Goal: Task Accomplishment & Management: Manage account settings

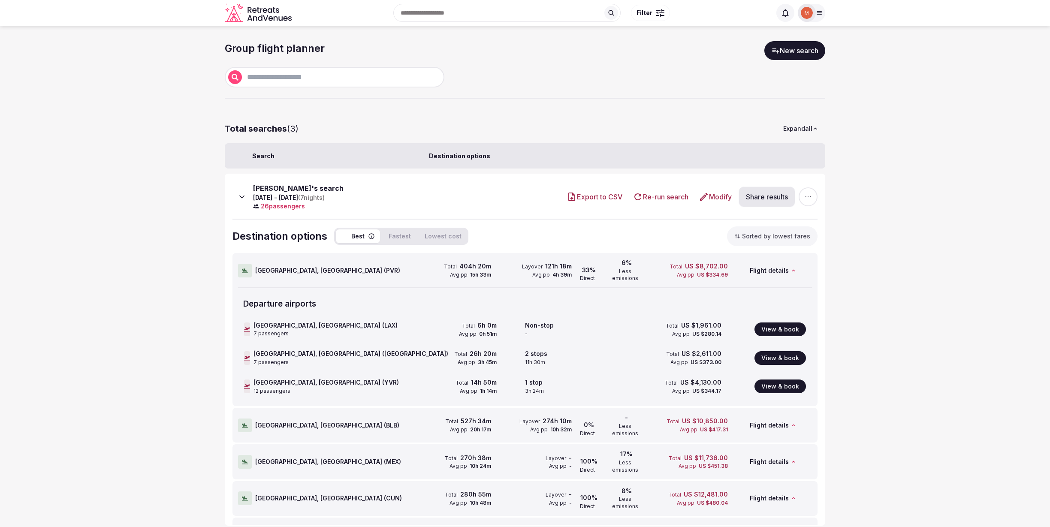
click at [821, 11] on icon at bounding box center [819, 12] width 7 height 7
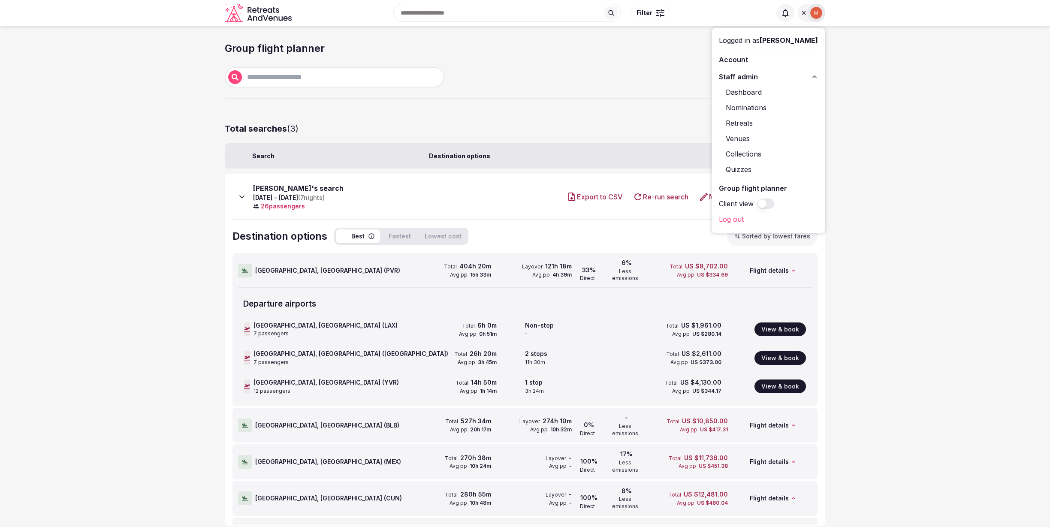
click at [745, 138] on link "Venues" at bounding box center [768, 139] width 99 height 14
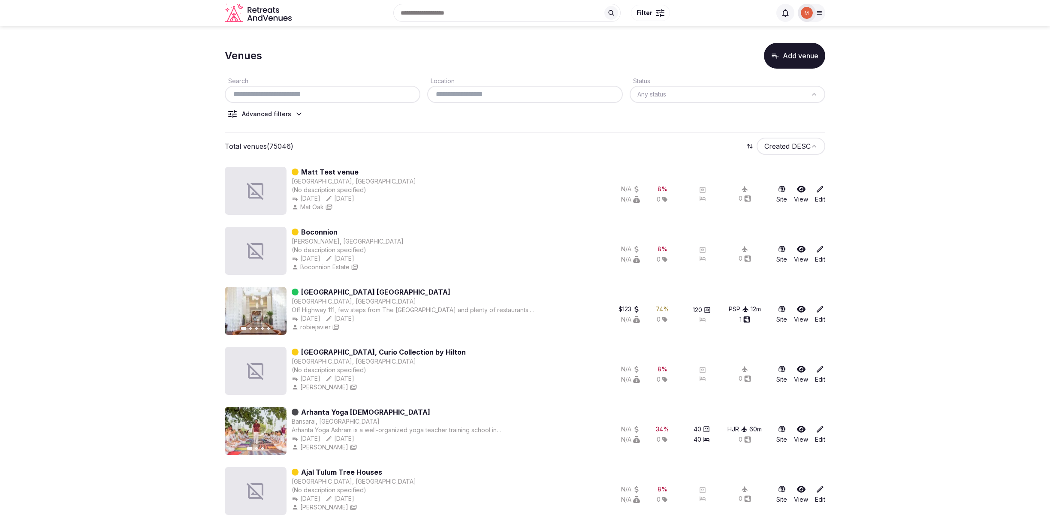
click at [299, 112] on icon at bounding box center [299, 114] width 9 height 9
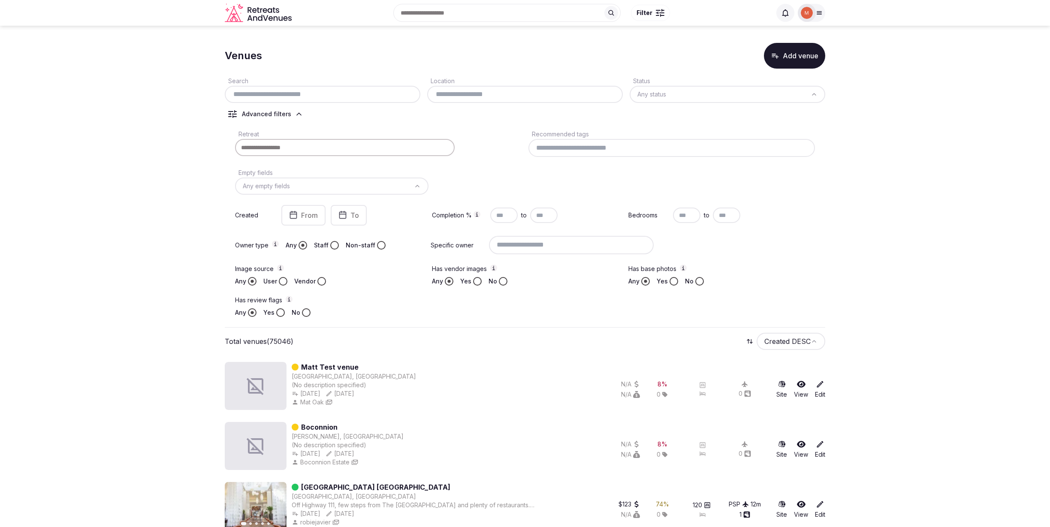
click at [564, 146] on input at bounding box center [671, 148] width 286 height 18
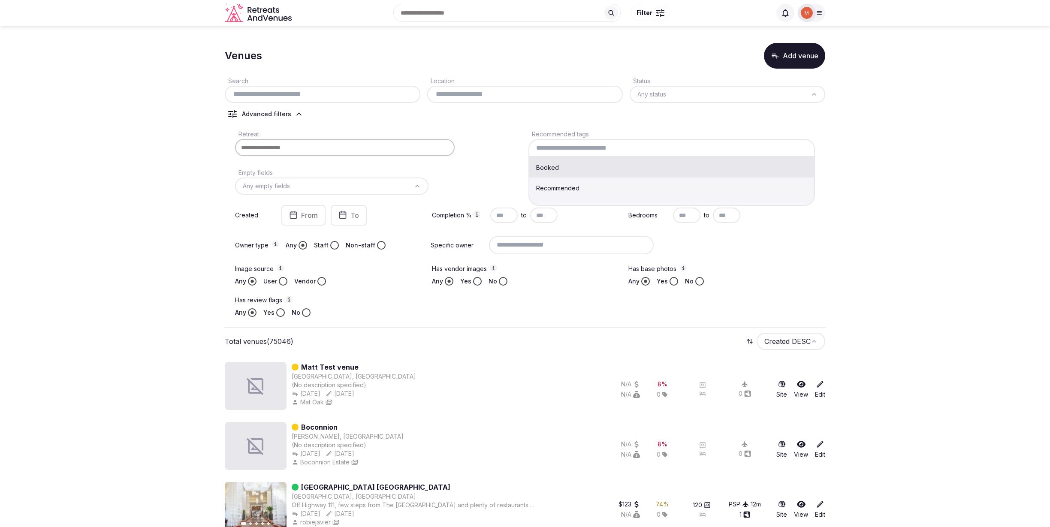
click at [485, 126] on div "Retreat Recommended tags Booked Recommended Empty fields Any empty fields Creat…" at bounding box center [525, 222] width 600 height 195
click at [576, 145] on input at bounding box center [671, 148] width 286 height 18
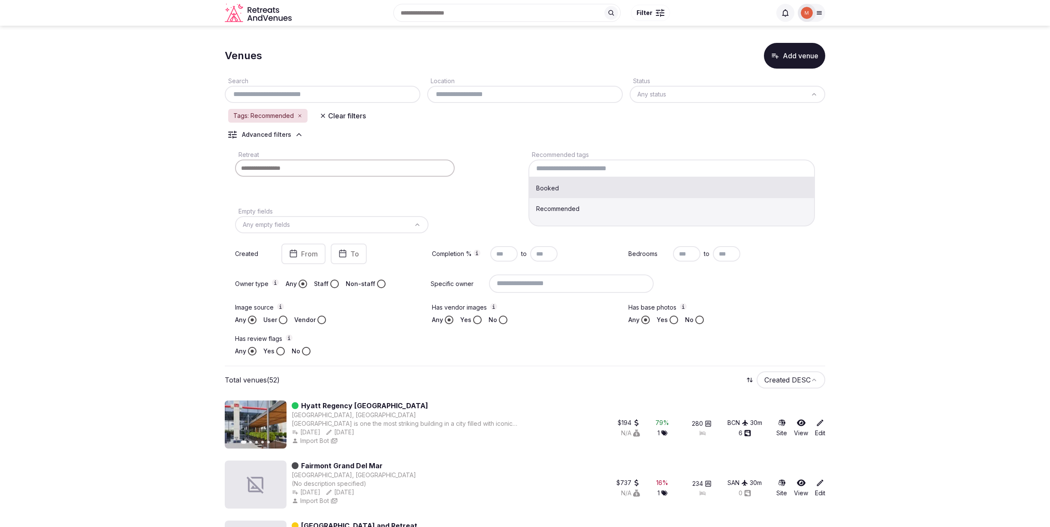
click at [553, 172] on input at bounding box center [671, 169] width 286 height 18
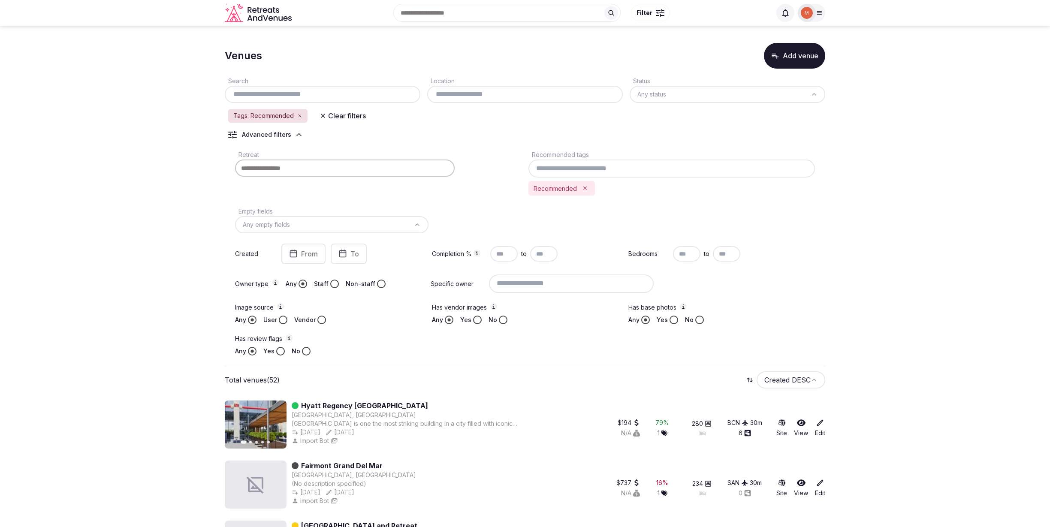
click at [500, 151] on div "Retreat" at bounding box center [378, 172] width 286 height 46
click at [500, 157] on div "Retreat" at bounding box center [378, 172] width 286 height 46
click at [298, 115] on icon "button" at bounding box center [299, 115] width 5 height 5
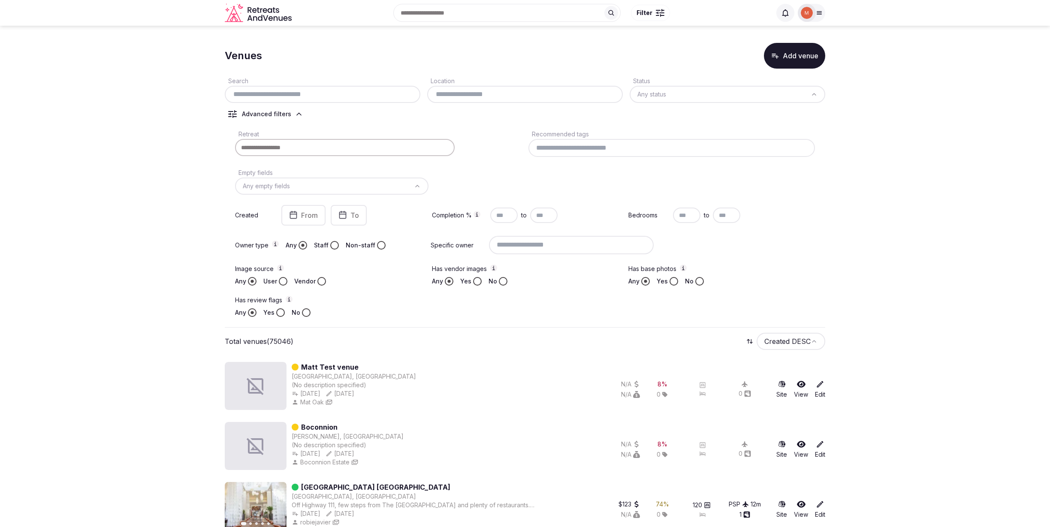
click at [824, 392] on link "Edit" at bounding box center [820, 389] width 10 height 19
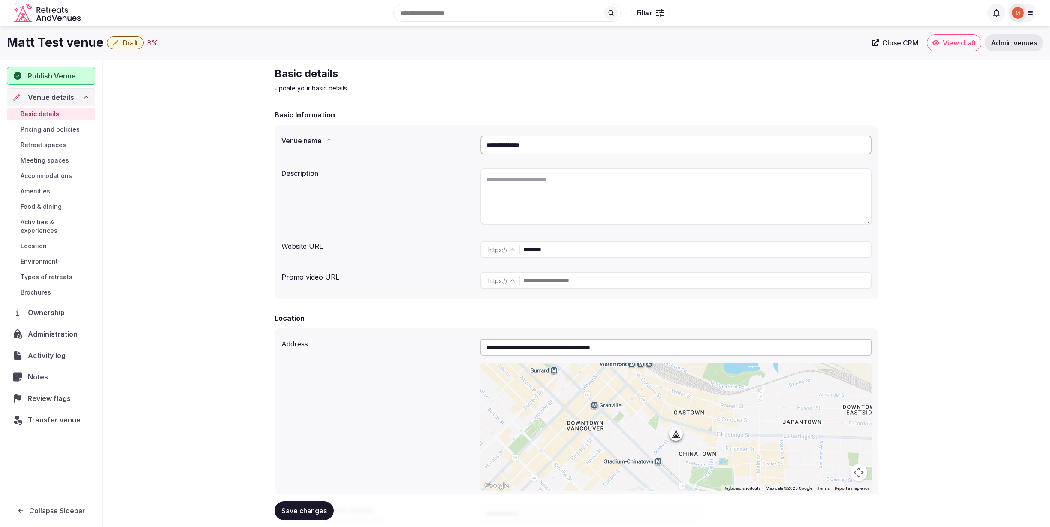
click at [49, 330] on span "Administration" at bounding box center [54, 334] width 53 height 10
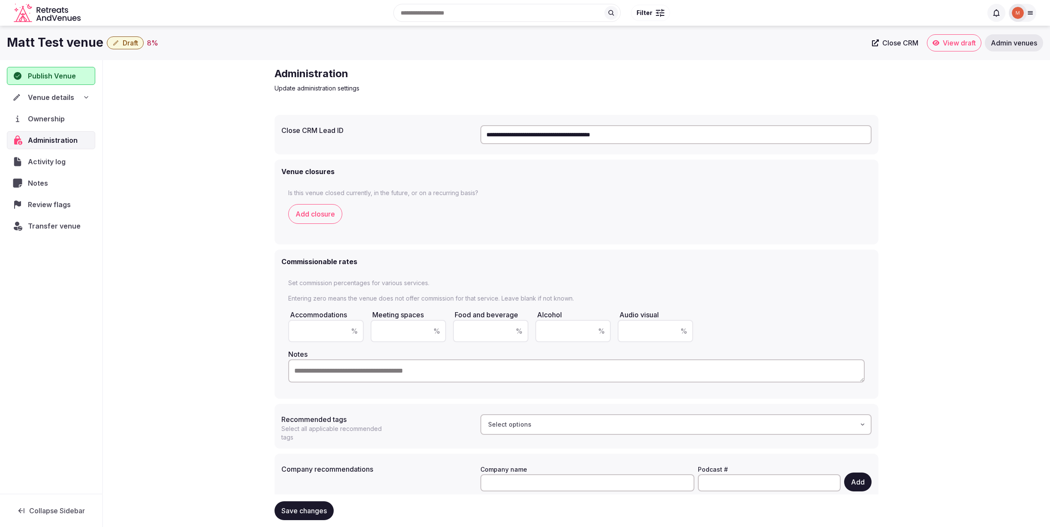
scroll to position [3, 0]
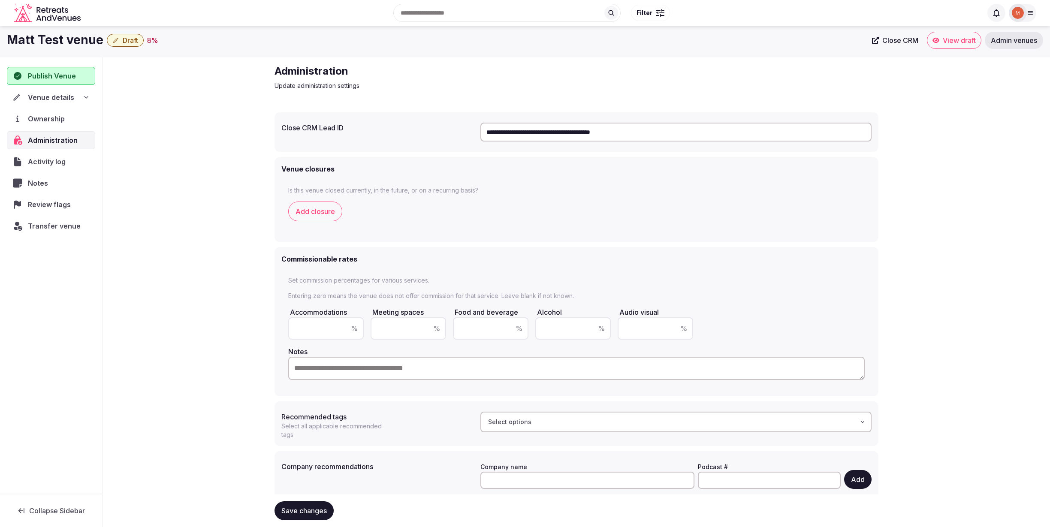
click at [316, 331] on input "text" at bounding box center [326, 328] width 60 height 10
click at [327, 370] on textarea at bounding box center [576, 368] width 576 height 23
drag, startPoint x: 326, startPoint y: 325, endPoint x: 283, endPoint y: 324, distance: 42.9
click at [283, 324] on div "Set commission percentages for various services. Entering zero means the venue …" at bounding box center [576, 329] width 590 height 120
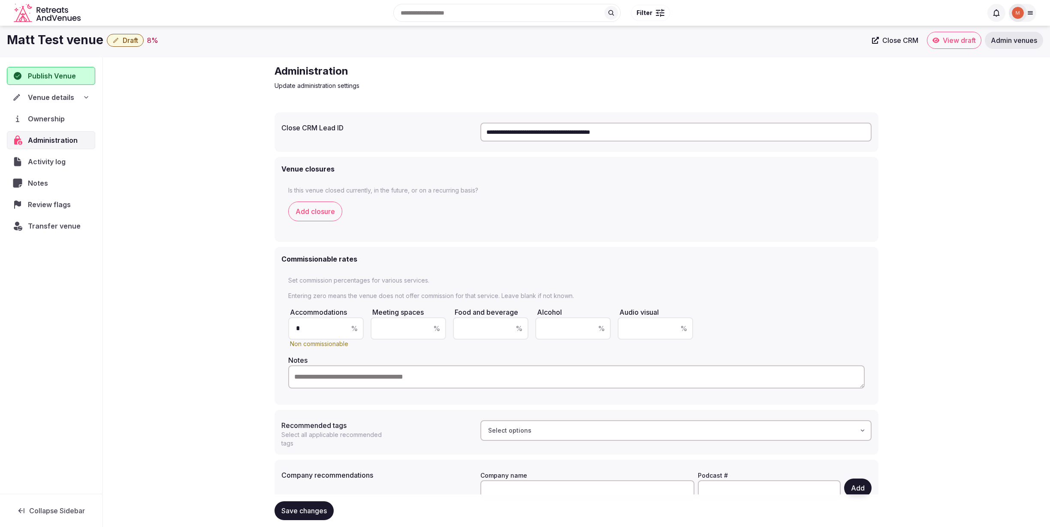
type input "*"
click at [593, 431] on div "Select options" at bounding box center [676, 430] width 386 height 9
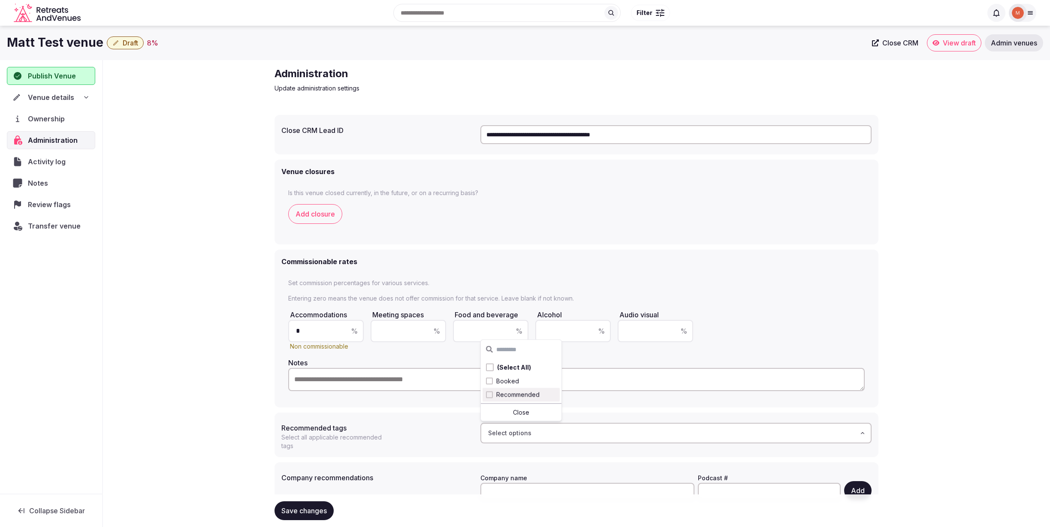
scroll to position [33, 0]
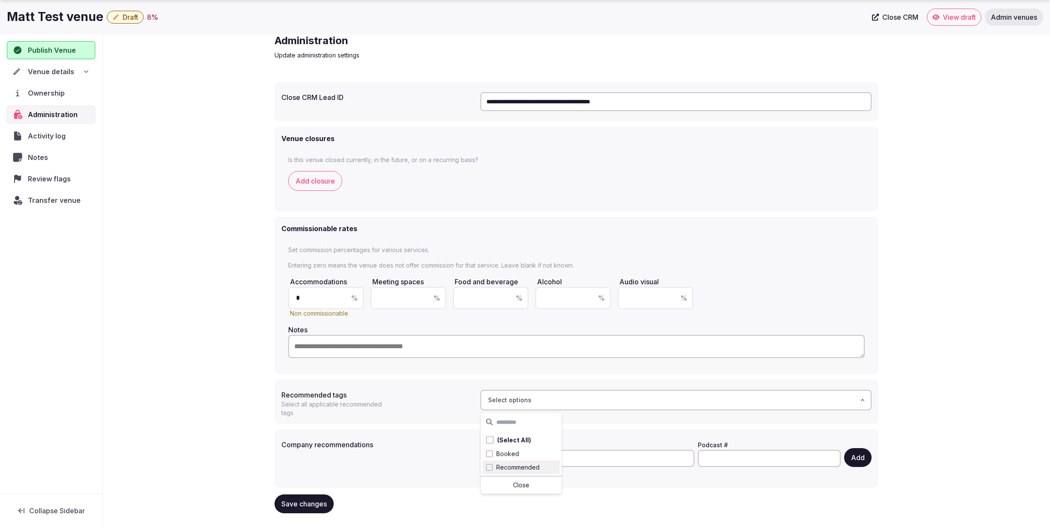
click at [209, 330] on div "**********" at bounding box center [576, 277] width 947 height 500
click at [134, 208] on div "**********" at bounding box center [576, 277] width 947 height 500
click at [45, 178] on span "Review flags" at bounding box center [51, 179] width 46 height 10
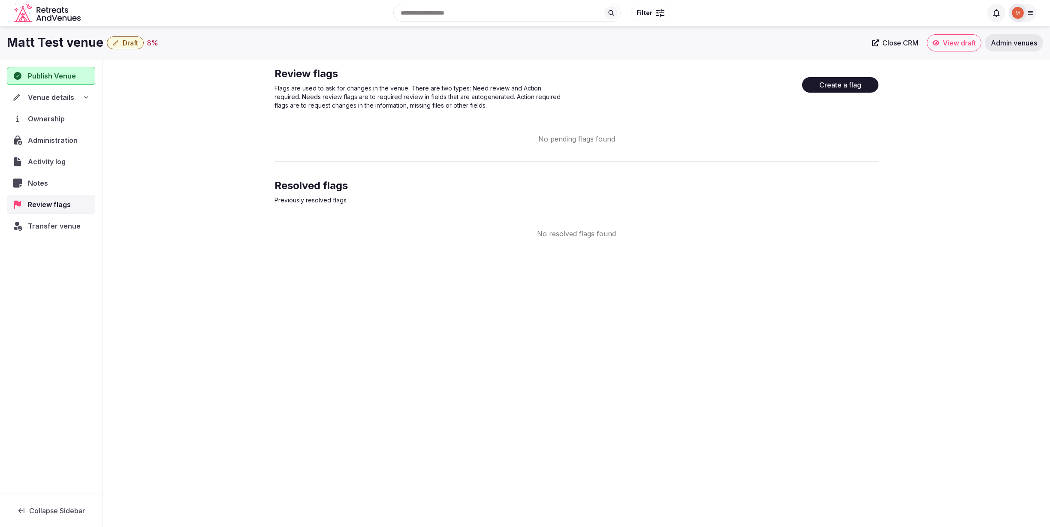
click at [40, 142] on span "Administration" at bounding box center [54, 140] width 53 height 10
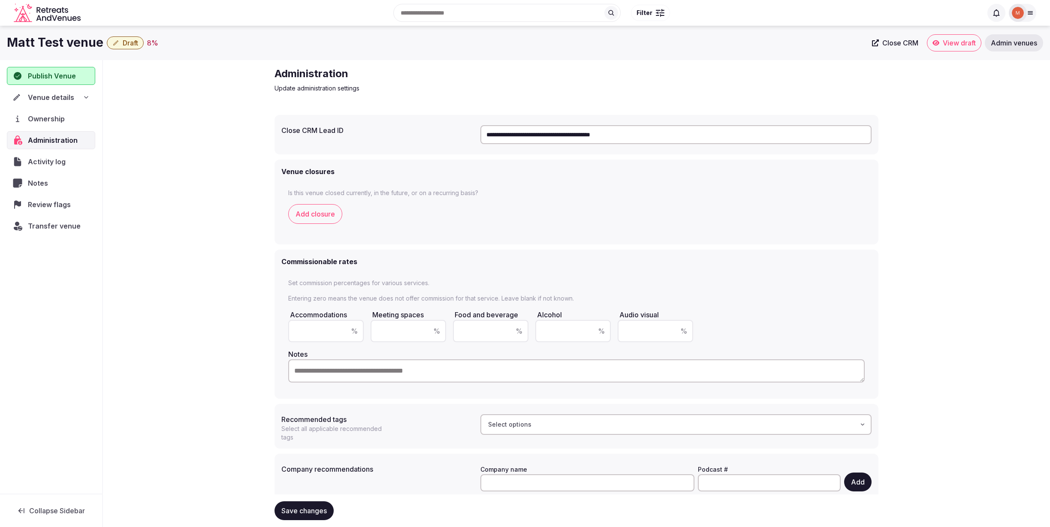
click at [48, 95] on span "Venue details" at bounding box center [51, 97] width 46 height 10
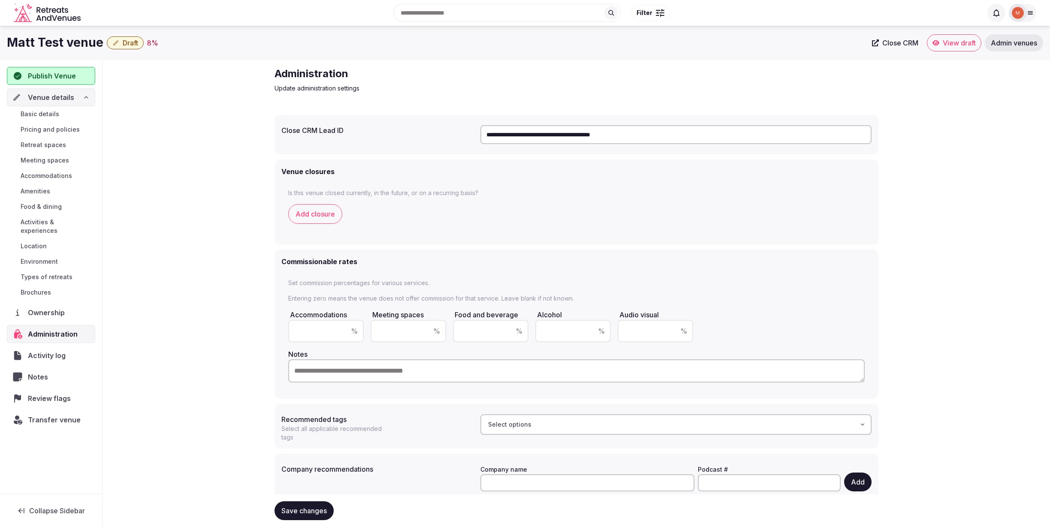
click at [48, 329] on span "Administration" at bounding box center [54, 334] width 53 height 10
click at [1005, 43] on span "Admin venues" at bounding box center [1013, 43] width 46 height 9
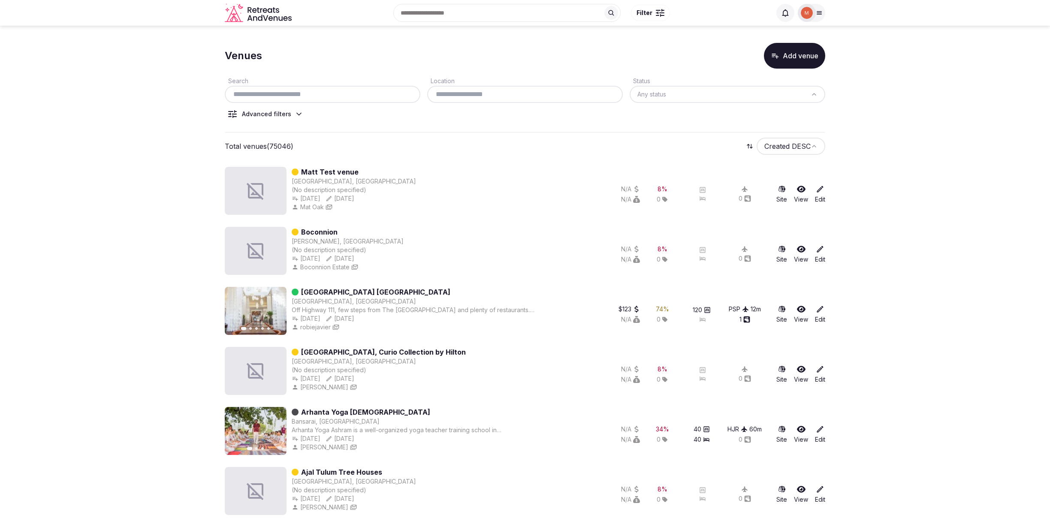
click at [298, 115] on icon at bounding box center [299, 114] width 9 height 9
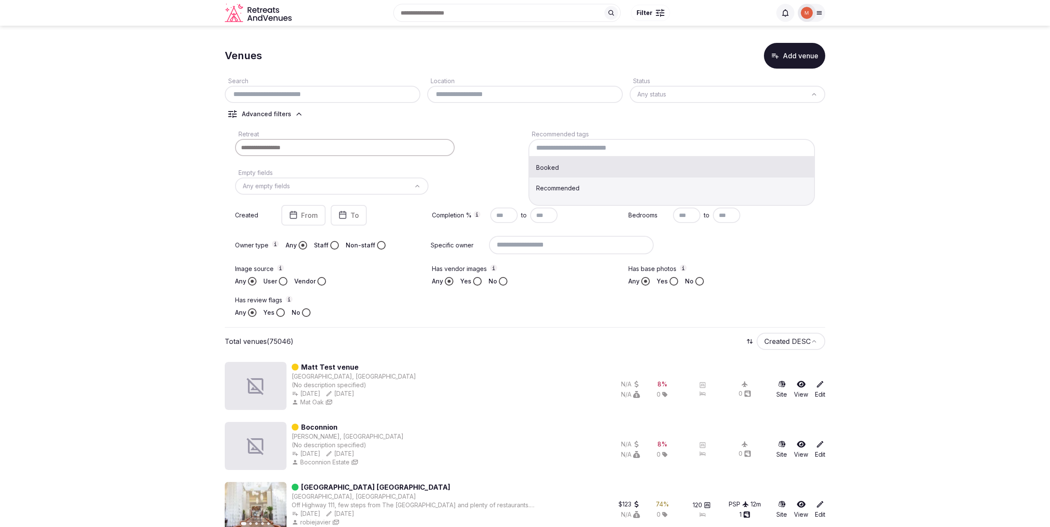
click at [645, 148] on input at bounding box center [671, 148] width 286 height 18
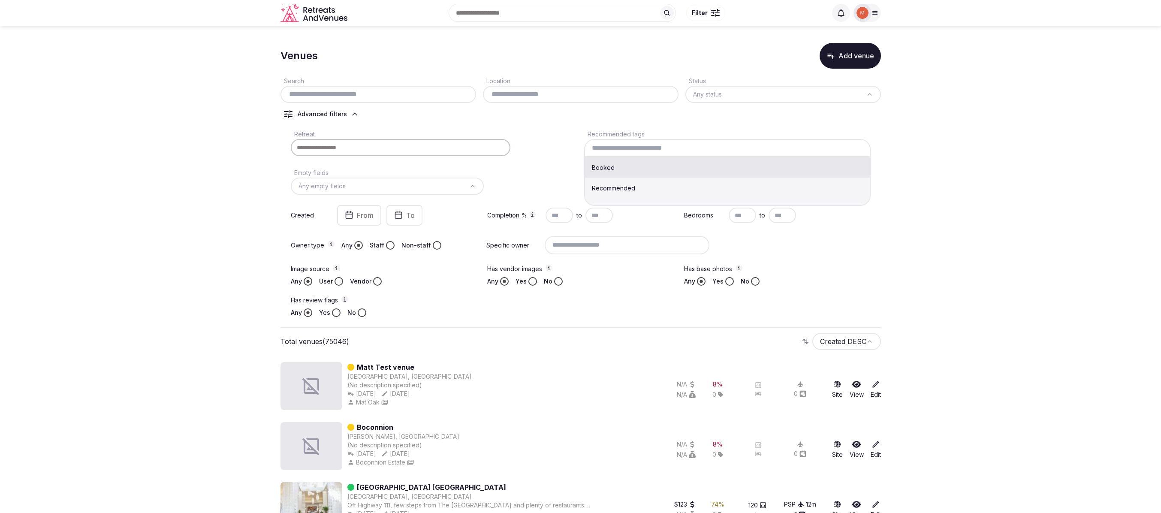
click at [877, 391] on link "Edit" at bounding box center [875, 389] width 10 height 19
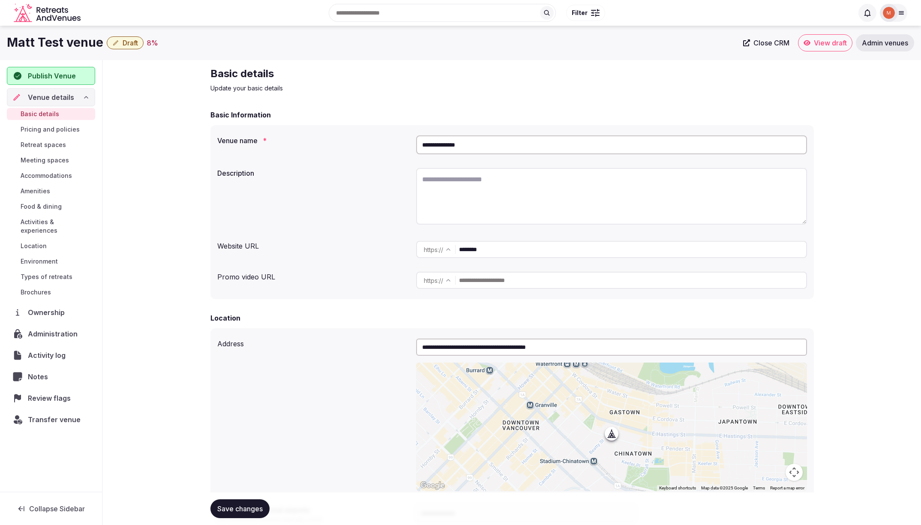
click at [44, 307] on span "Ownership" at bounding box center [48, 312] width 40 height 10
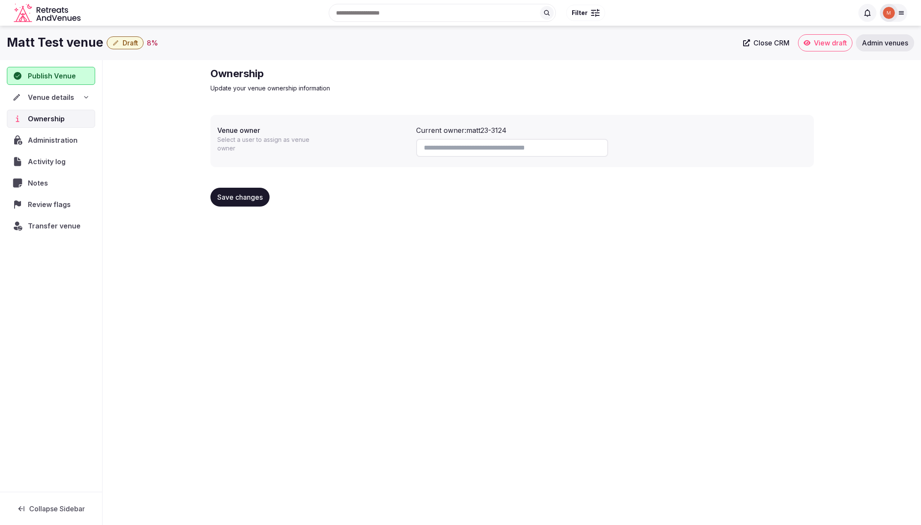
click at [48, 224] on span "Transfer venue" at bounding box center [54, 226] width 53 height 10
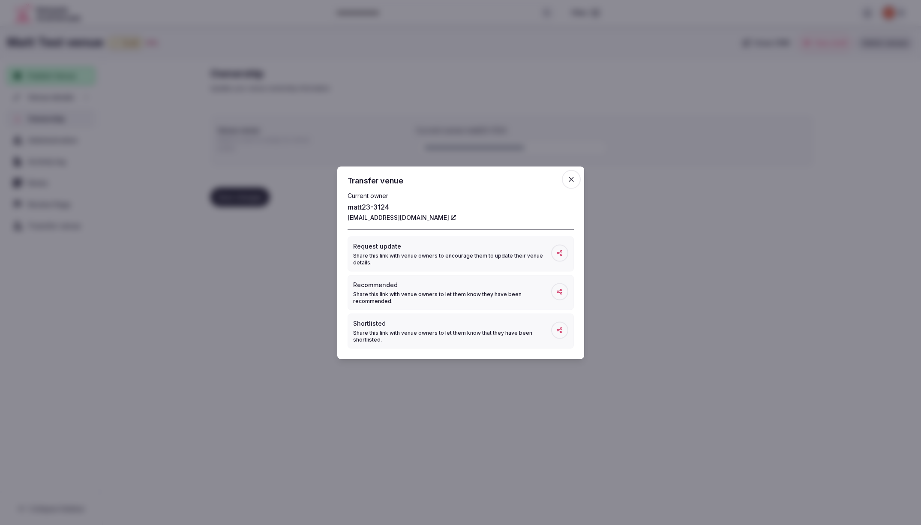
click at [570, 179] on icon "button" at bounding box center [571, 179] width 5 height 5
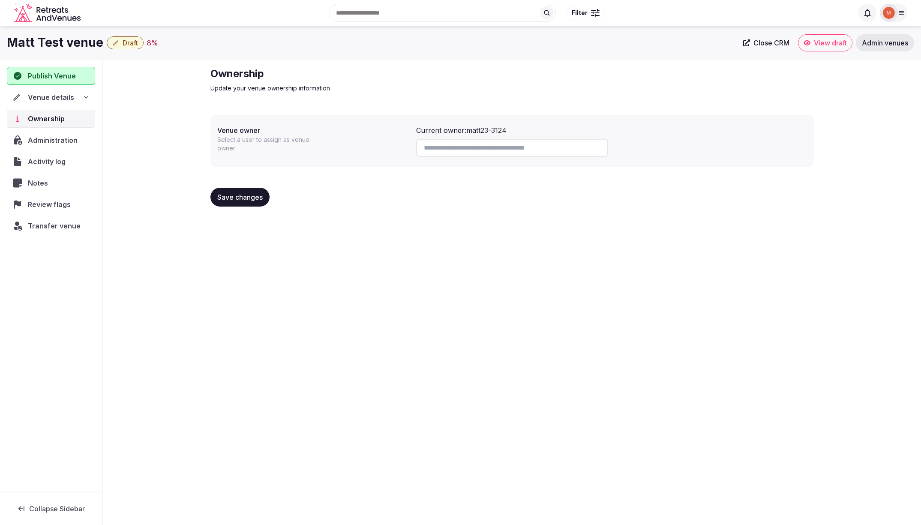
click at [45, 227] on span "Transfer venue" at bounding box center [54, 226] width 53 height 10
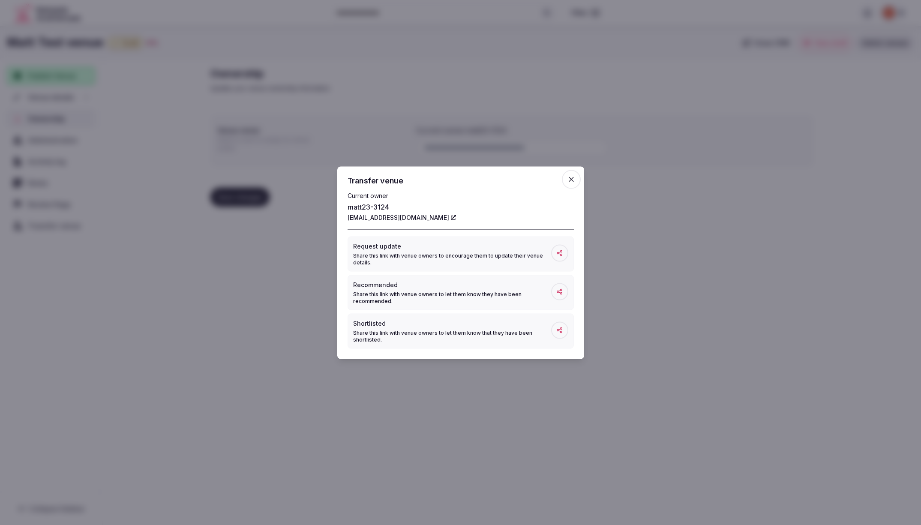
click at [45, 227] on div at bounding box center [460, 262] width 921 height 525
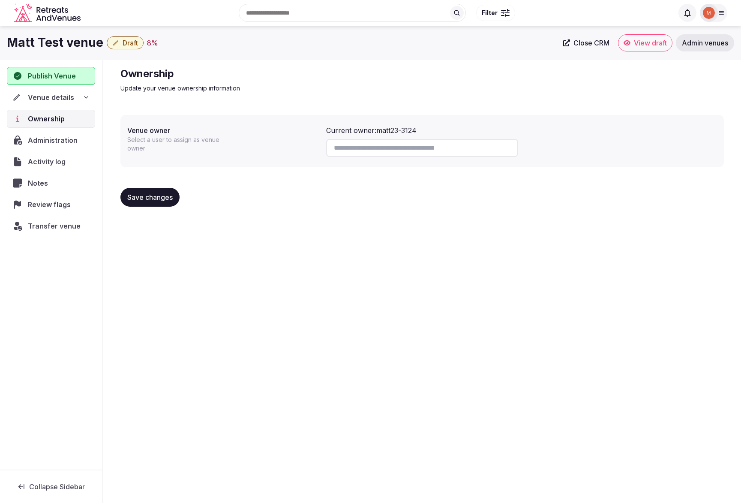
drag, startPoint x: 428, startPoint y: 297, endPoint x: 421, endPoint y: 295, distance: 7.1
click at [428, 297] on div "[PERSON_NAME] Test venue Draft 8 % Close CRM View draft Admin venues Publish Ve…" at bounding box center [370, 262] width 741 height 472
click at [53, 229] on span "Transfer venue" at bounding box center [54, 226] width 53 height 10
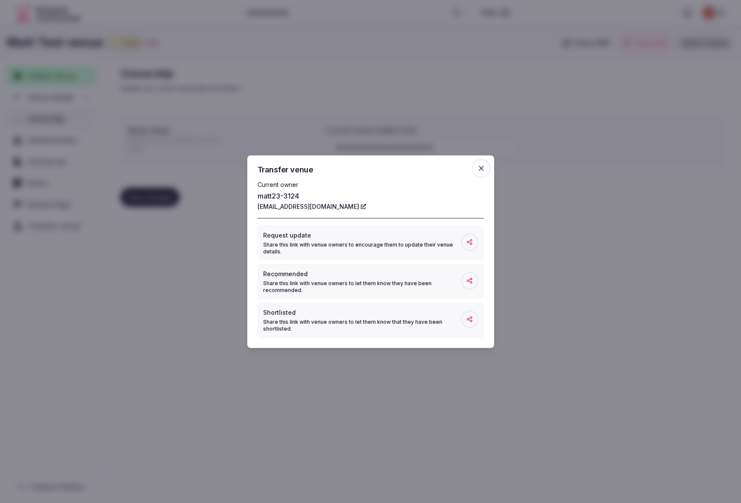
click at [479, 167] on icon "button" at bounding box center [481, 168] width 9 height 9
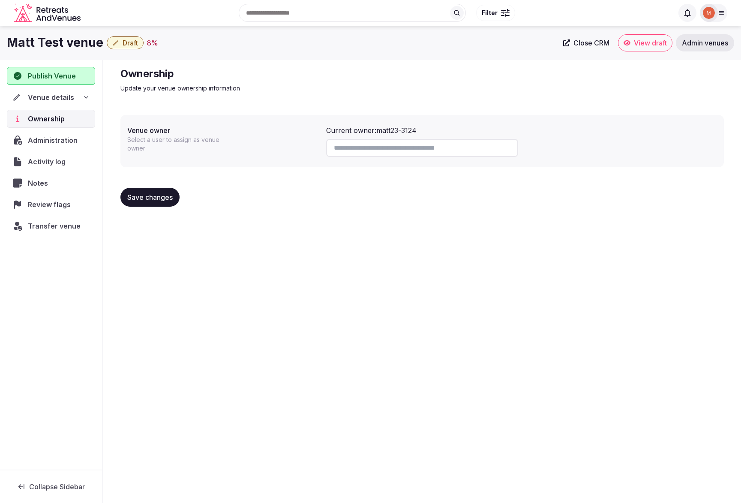
click at [34, 182] on span "Notes" at bounding box center [40, 183] width 24 height 10
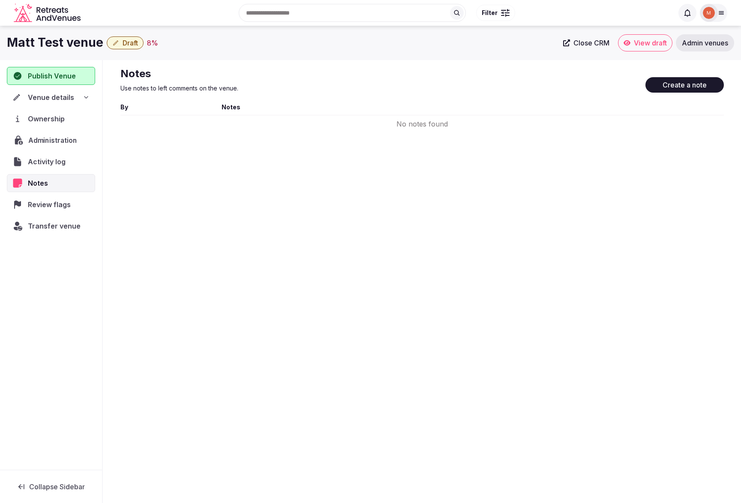
click at [40, 140] on span "Administration" at bounding box center [54, 140] width 52 height 10
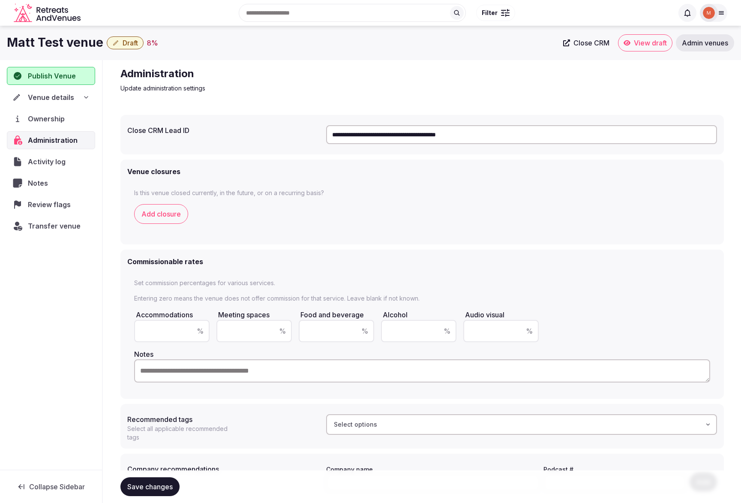
click at [51, 206] on span "Review flags" at bounding box center [51, 204] width 46 height 10
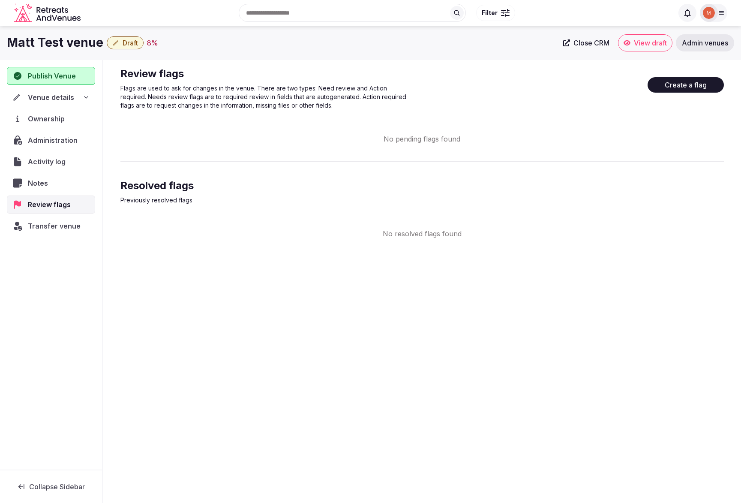
click at [47, 158] on span "Activity log" at bounding box center [48, 162] width 41 height 10
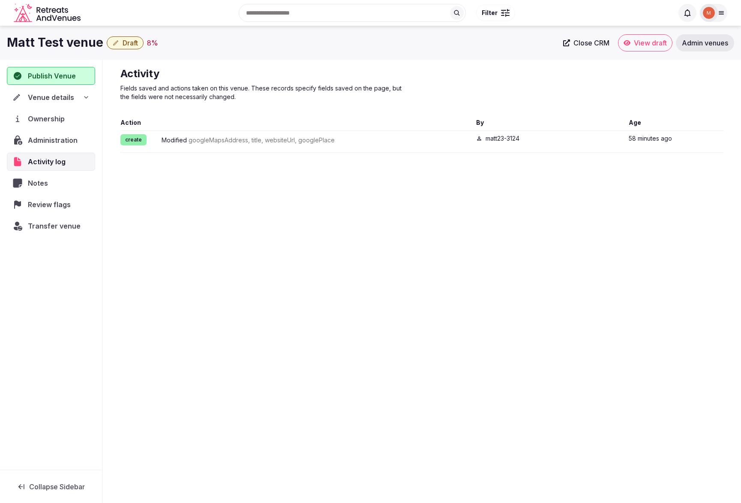
click at [368, 9] on input "text" at bounding box center [352, 13] width 227 height 18
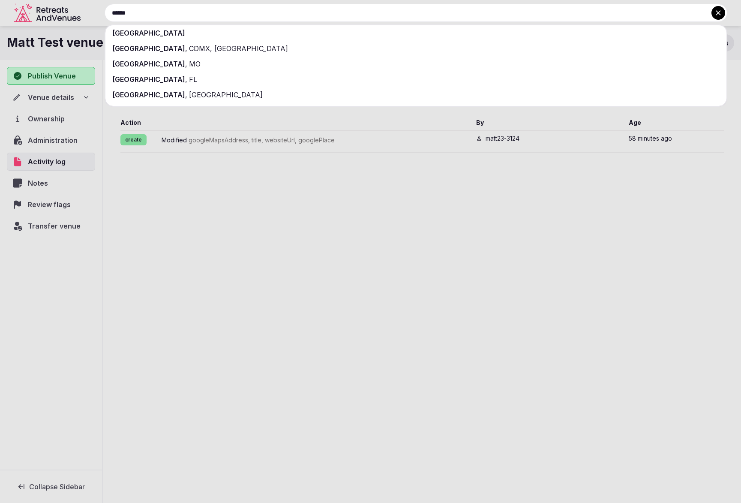
type input "******"
click at [340, 31] on div "[GEOGRAPHIC_DATA]" at bounding box center [415, 32] width 621 height 15
